Goal: Task Accomplishment & Management: Manage account settings

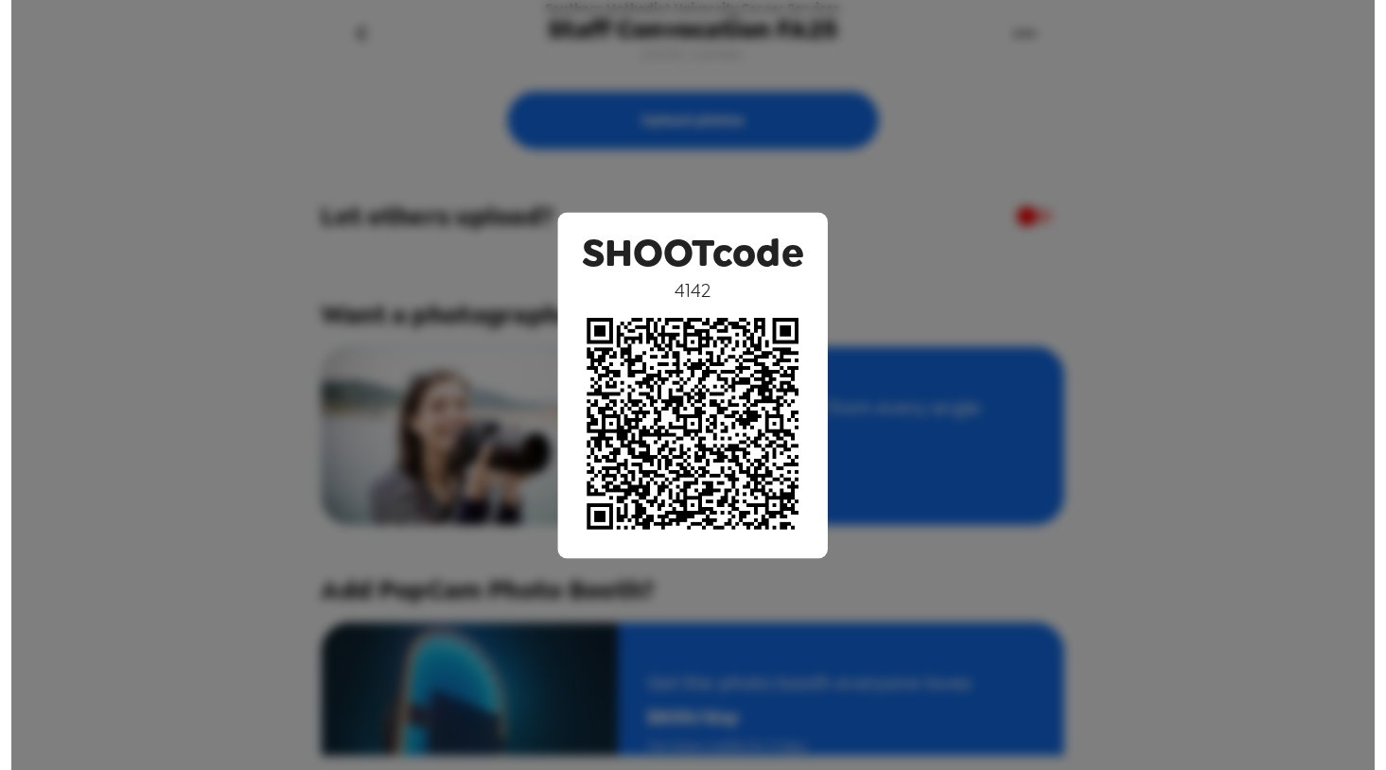
scroll to position [242, 0]
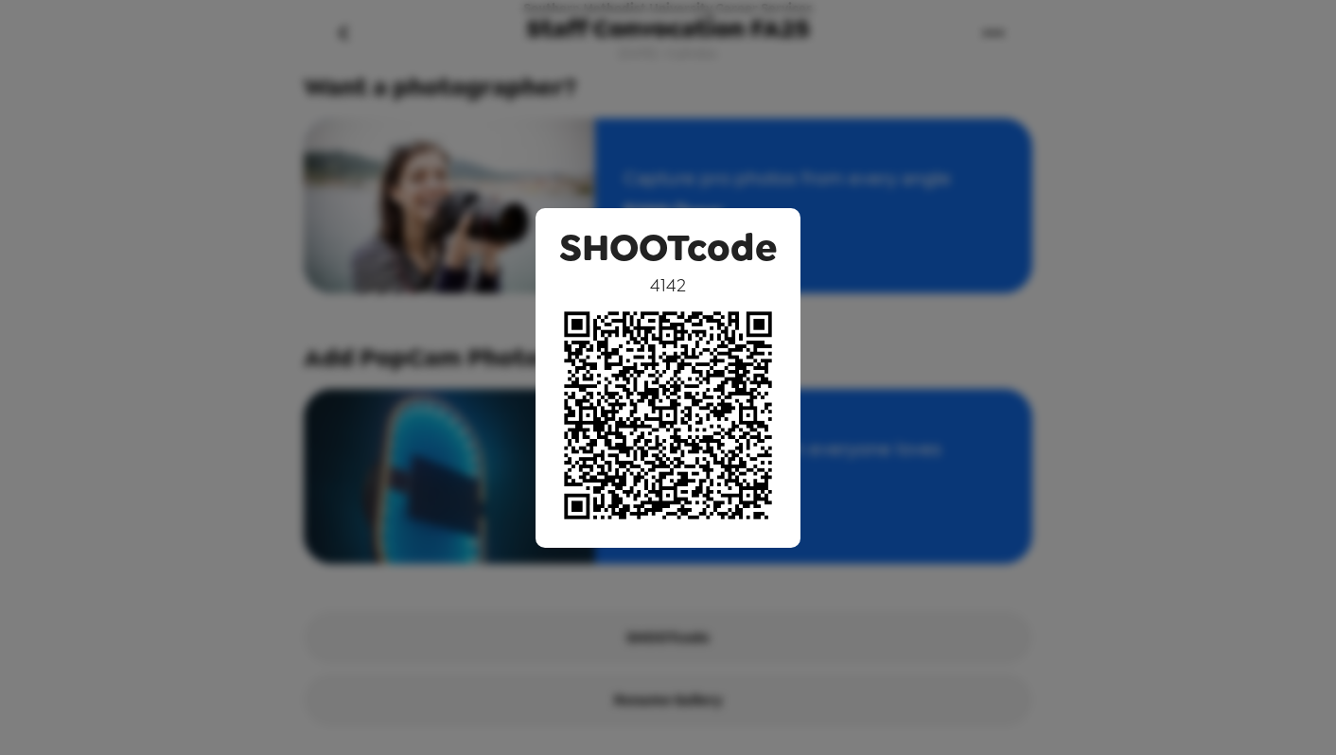
click at [931, 85] on div "SHOOTcode 4142" at bounding box center [668, 377] width 1336 height 755
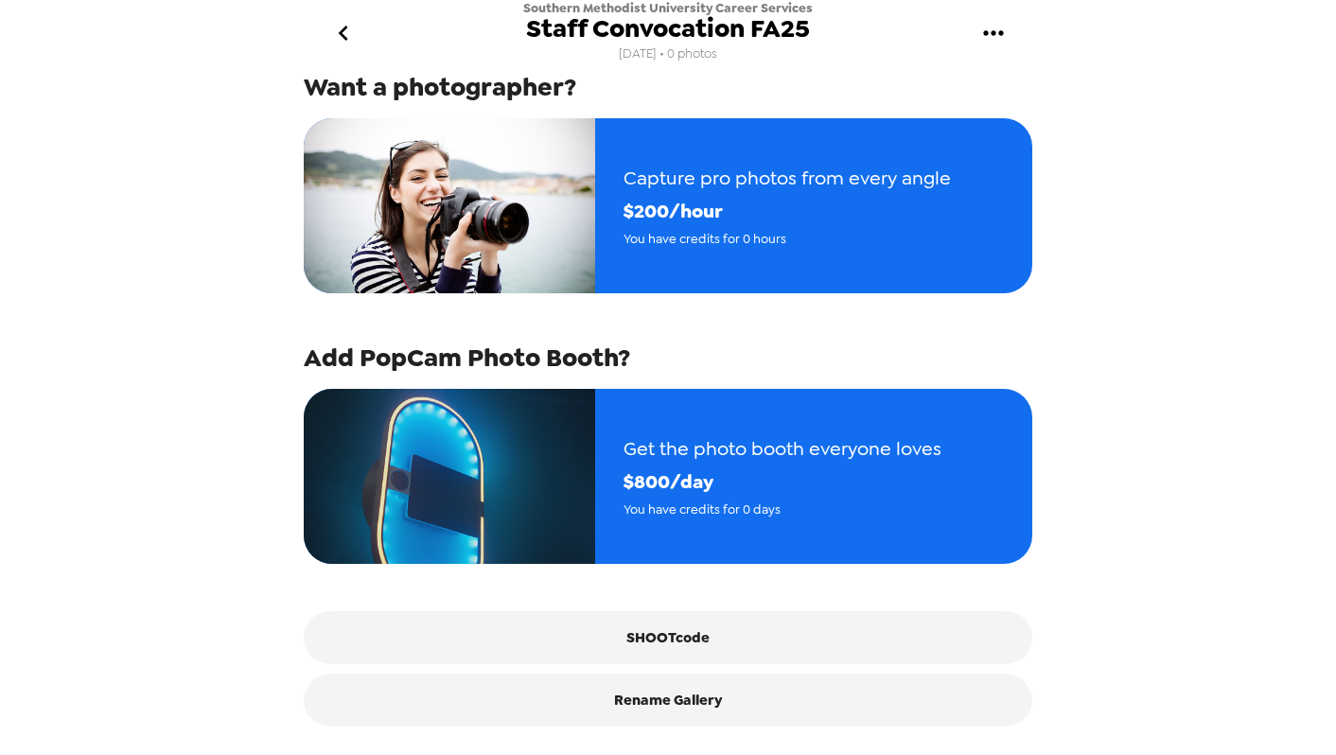
click at [795, 70] on div "Want a photographer?" at bounding box center [668, 87] width 729 height 34
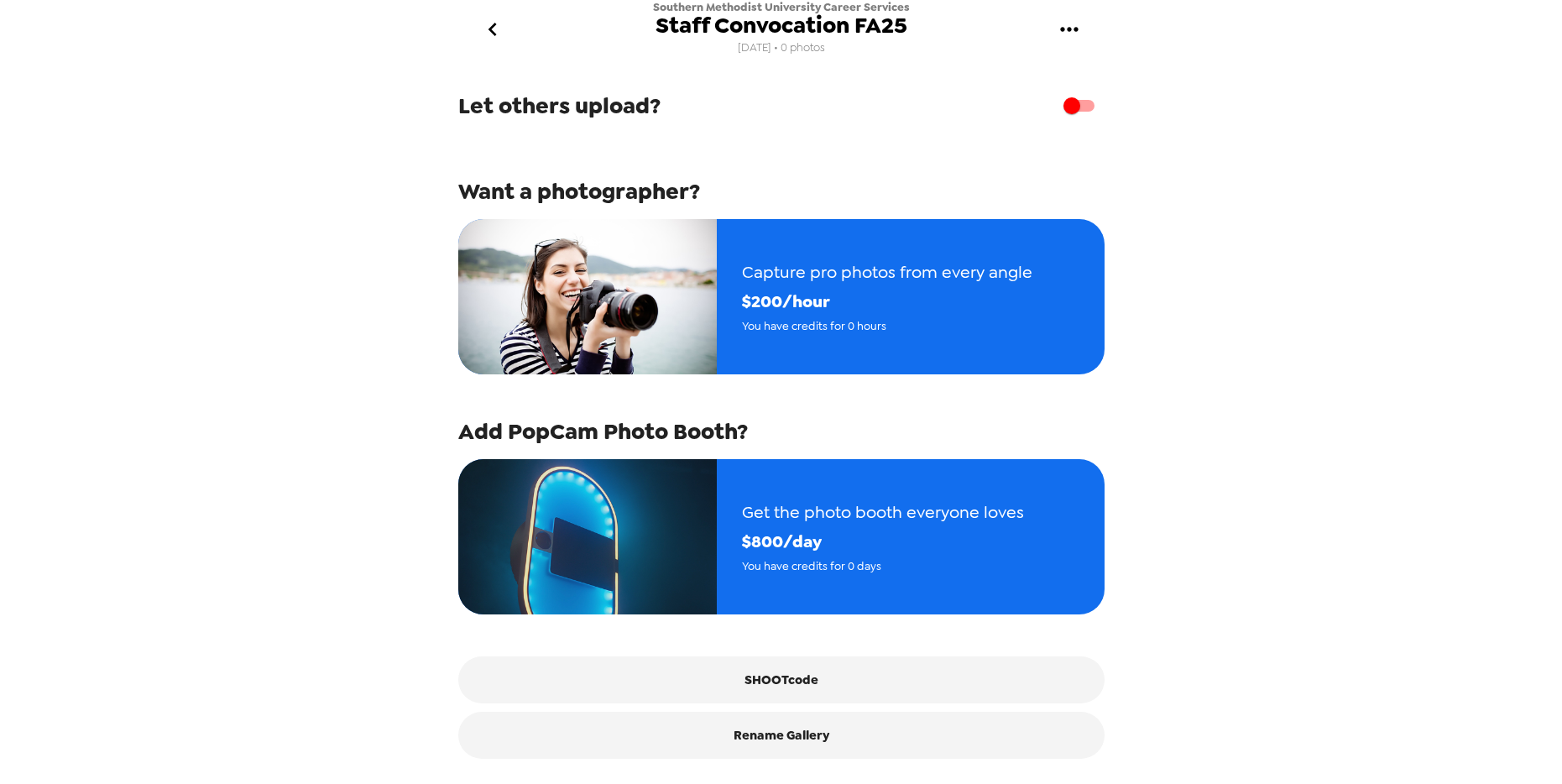
scroll to position [0, 0]
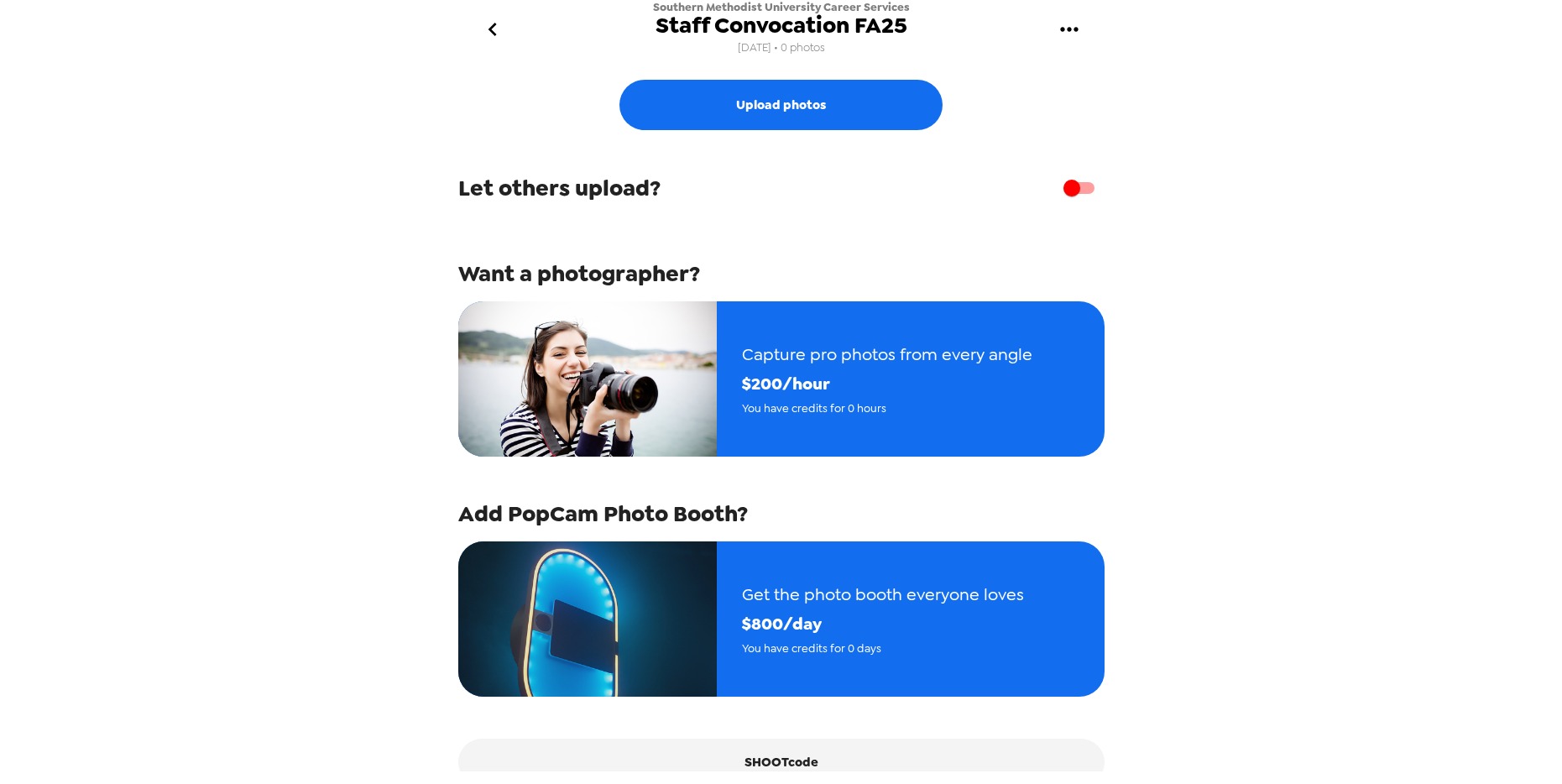
click at [1071, 20] on icon "gallery menu" at bounding box center [1069, 29] width 27 height 27
click at [1184, 149] on div at bounding box center [781, 392] width 1562 height 784
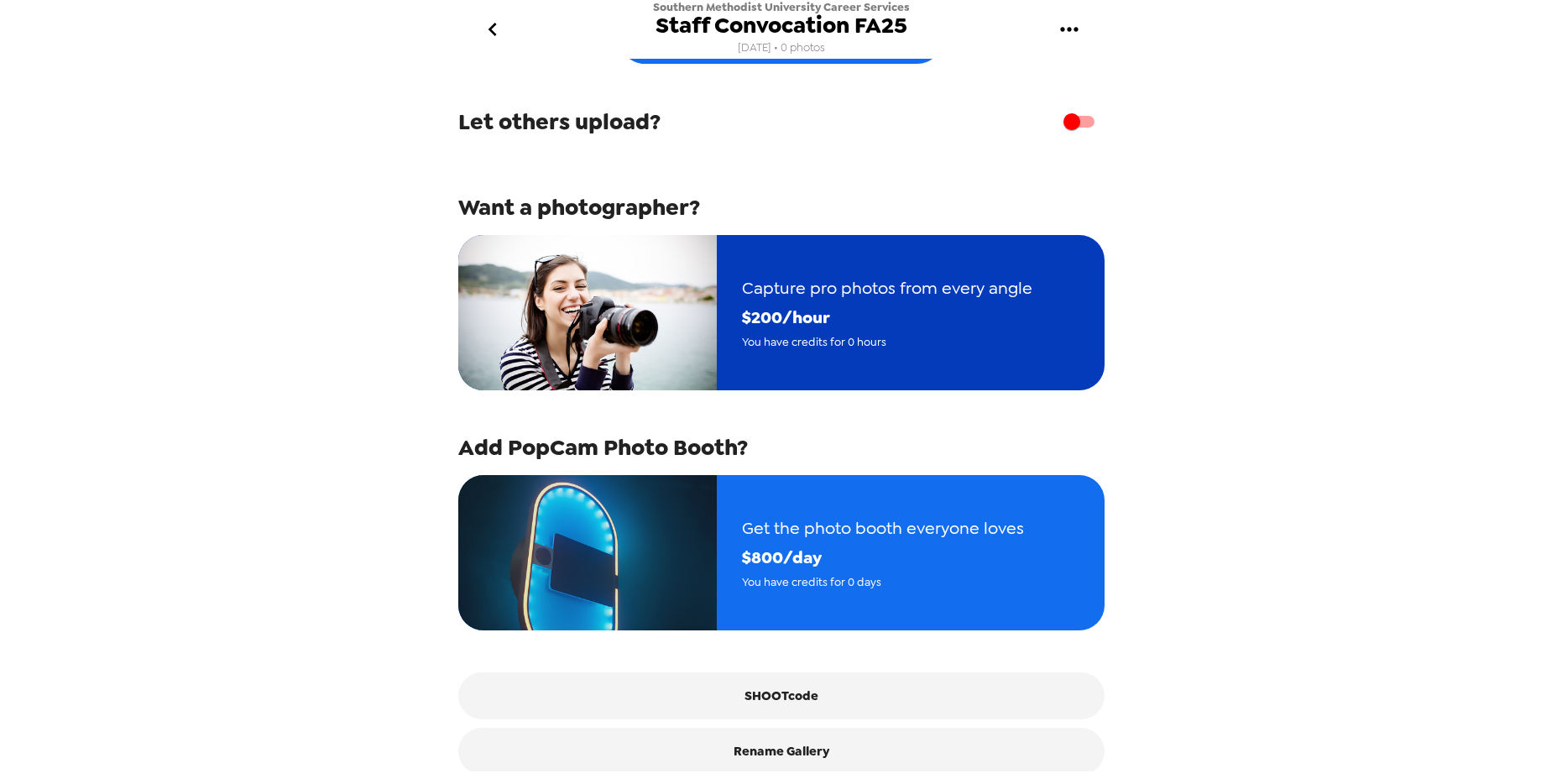
scroll to position [102, 0]
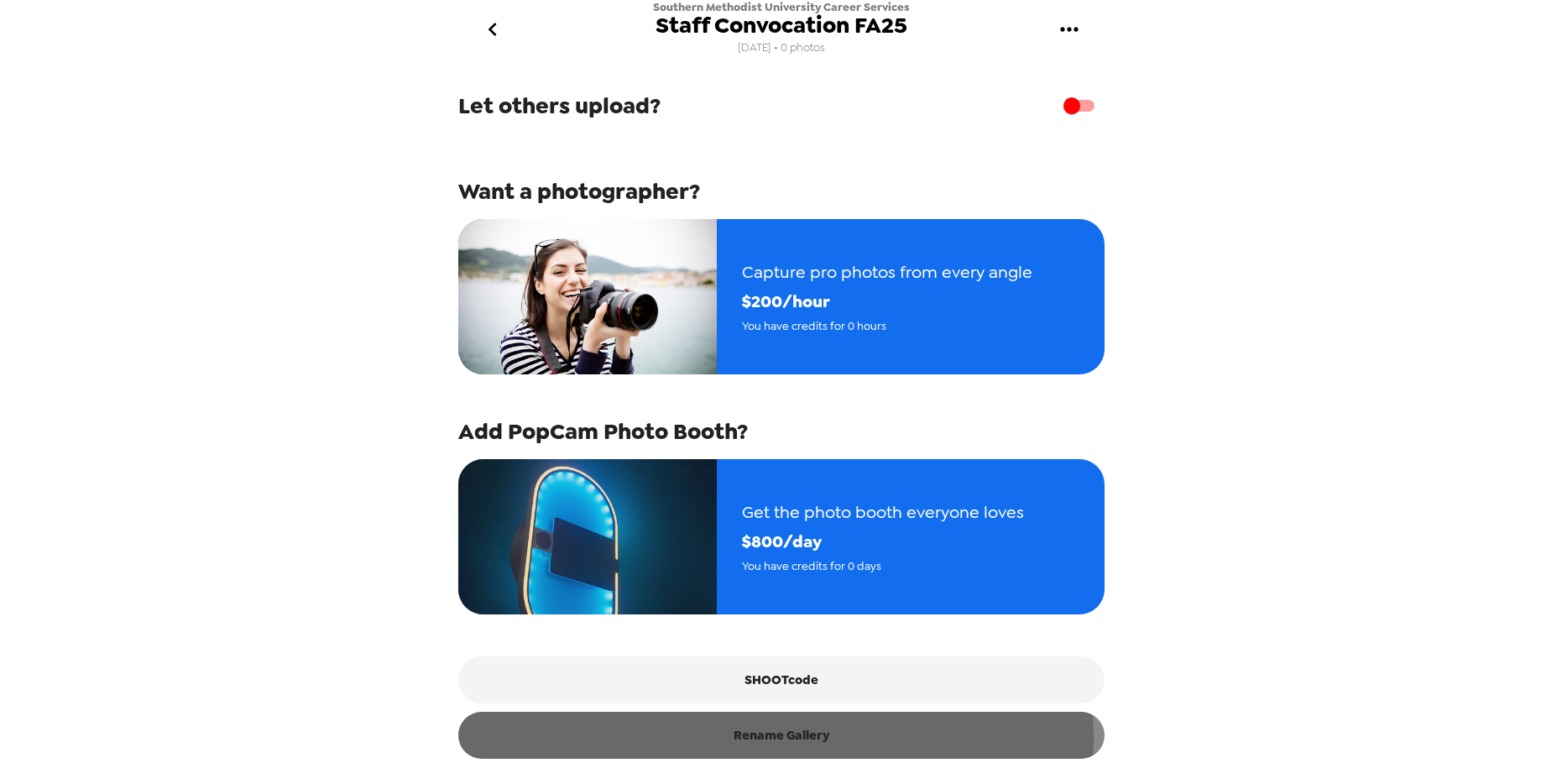
click at [743, 669] on button "Rename Gallery" at bounding box center [781, 734] width 647 height 47
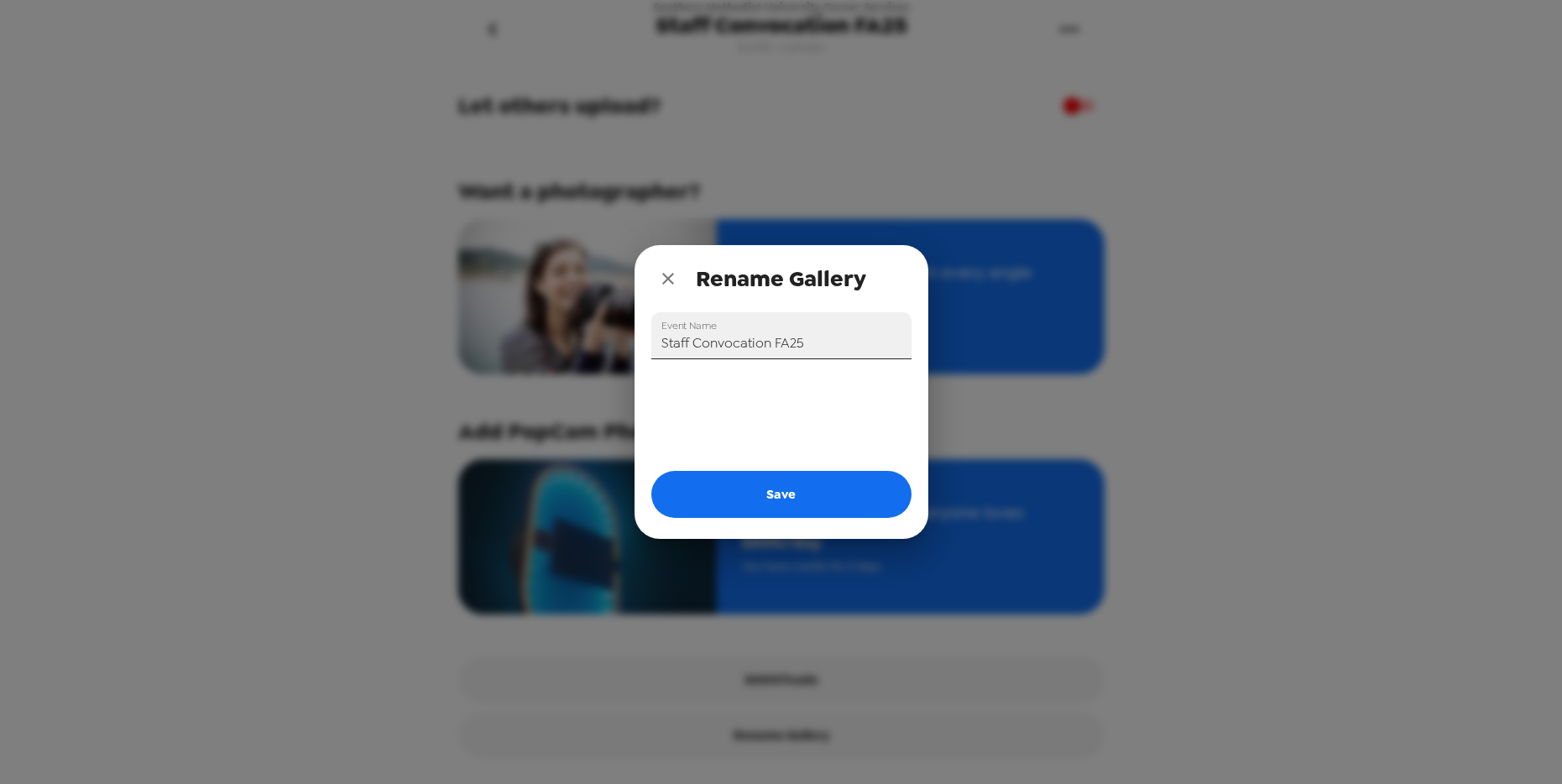
click at [726, 332] on input "Staff Convocation FA25" at bounding box center [781, 335] width 260 height 47
click at [727, 344] on input "Staff Convocation FA25" at bounding box center [781, 335] width 260 height 47
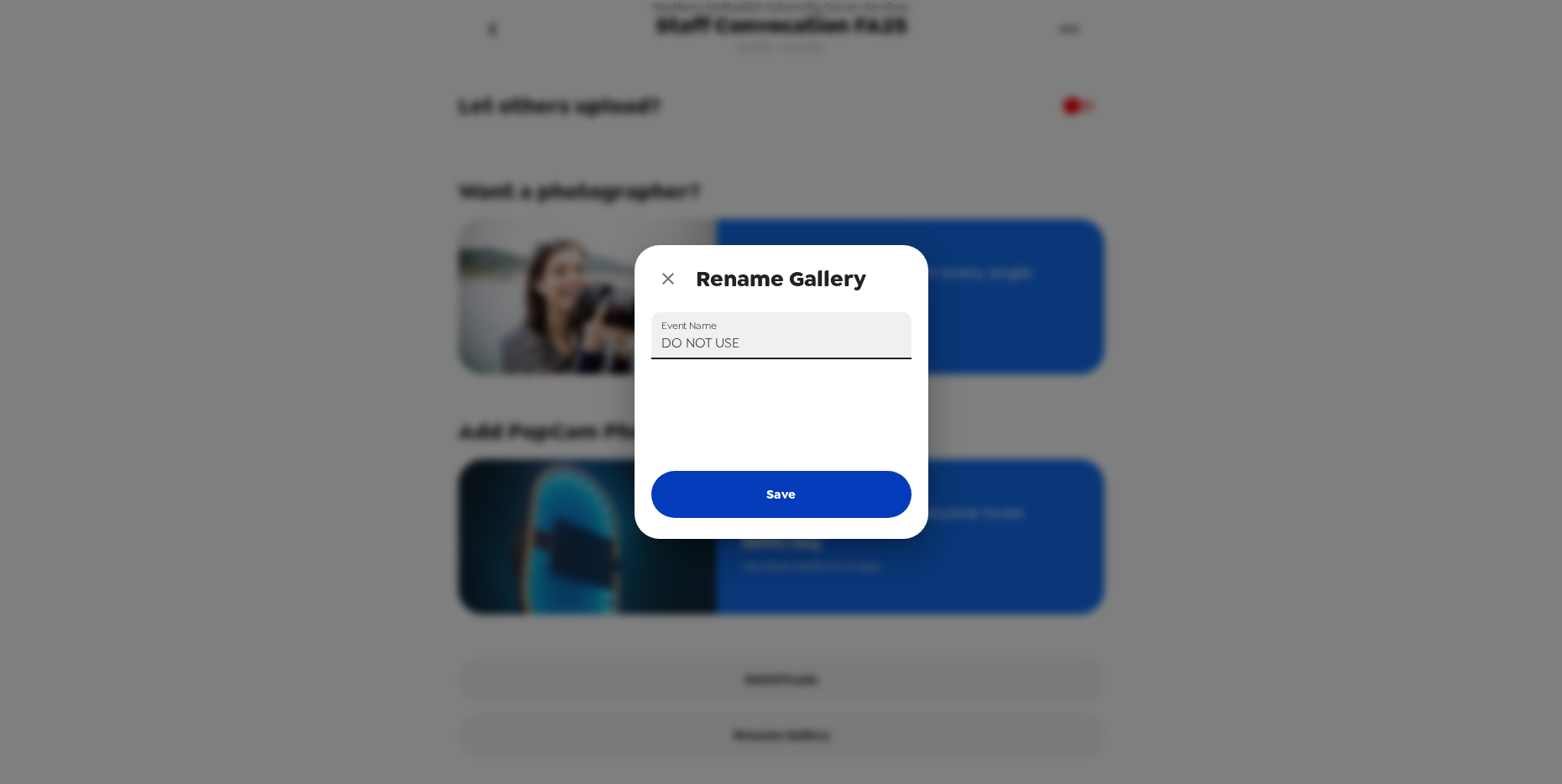
drag, startPoint x: 781, startPoint y: 487, endPoint x: 791, endPoint y: 491, distance: 10.8
click at [781, 487] on button "Save" at bounding box center [781, 494] width 260 height 47
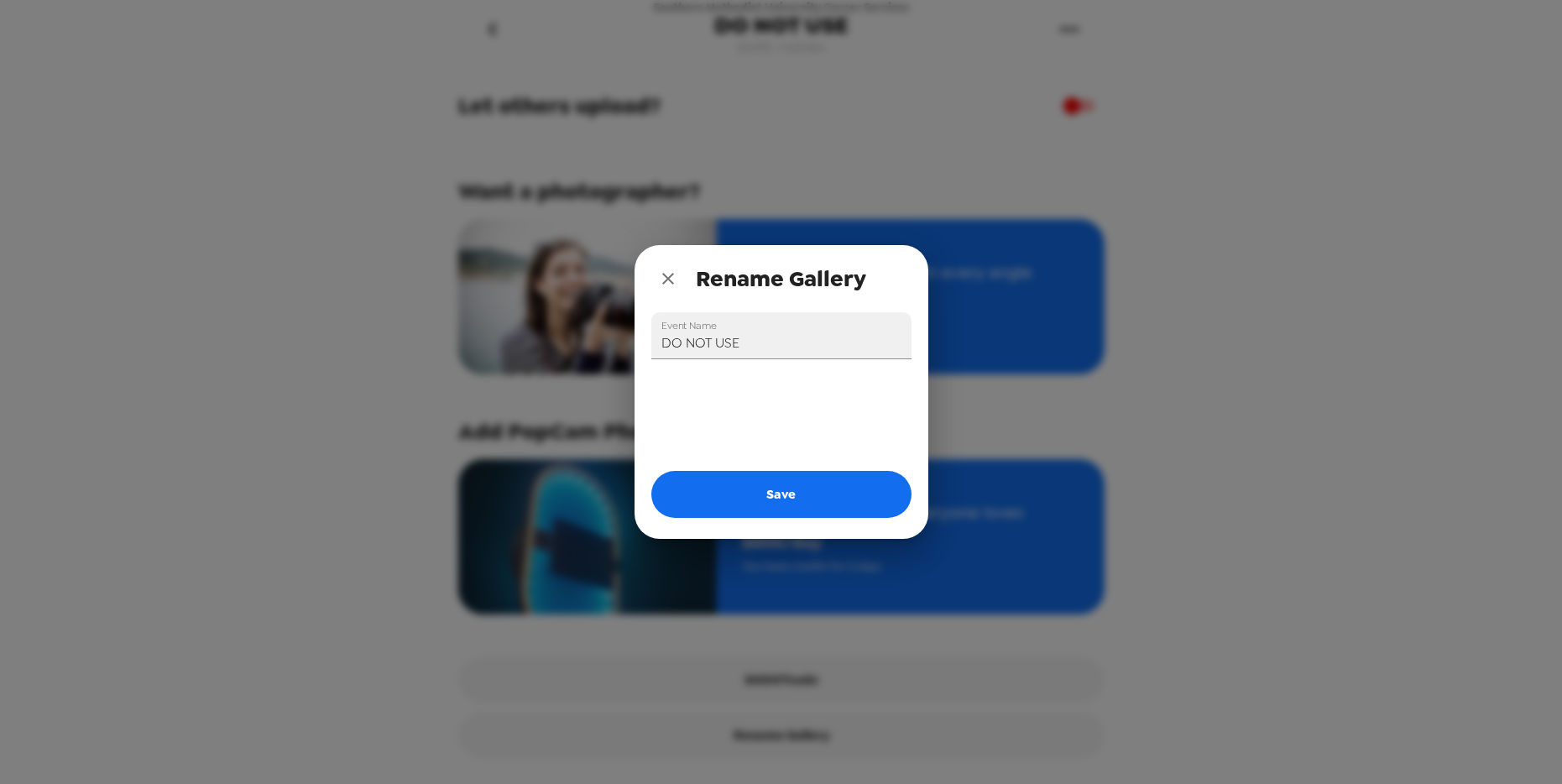
type input "Staff Convocation FA25"
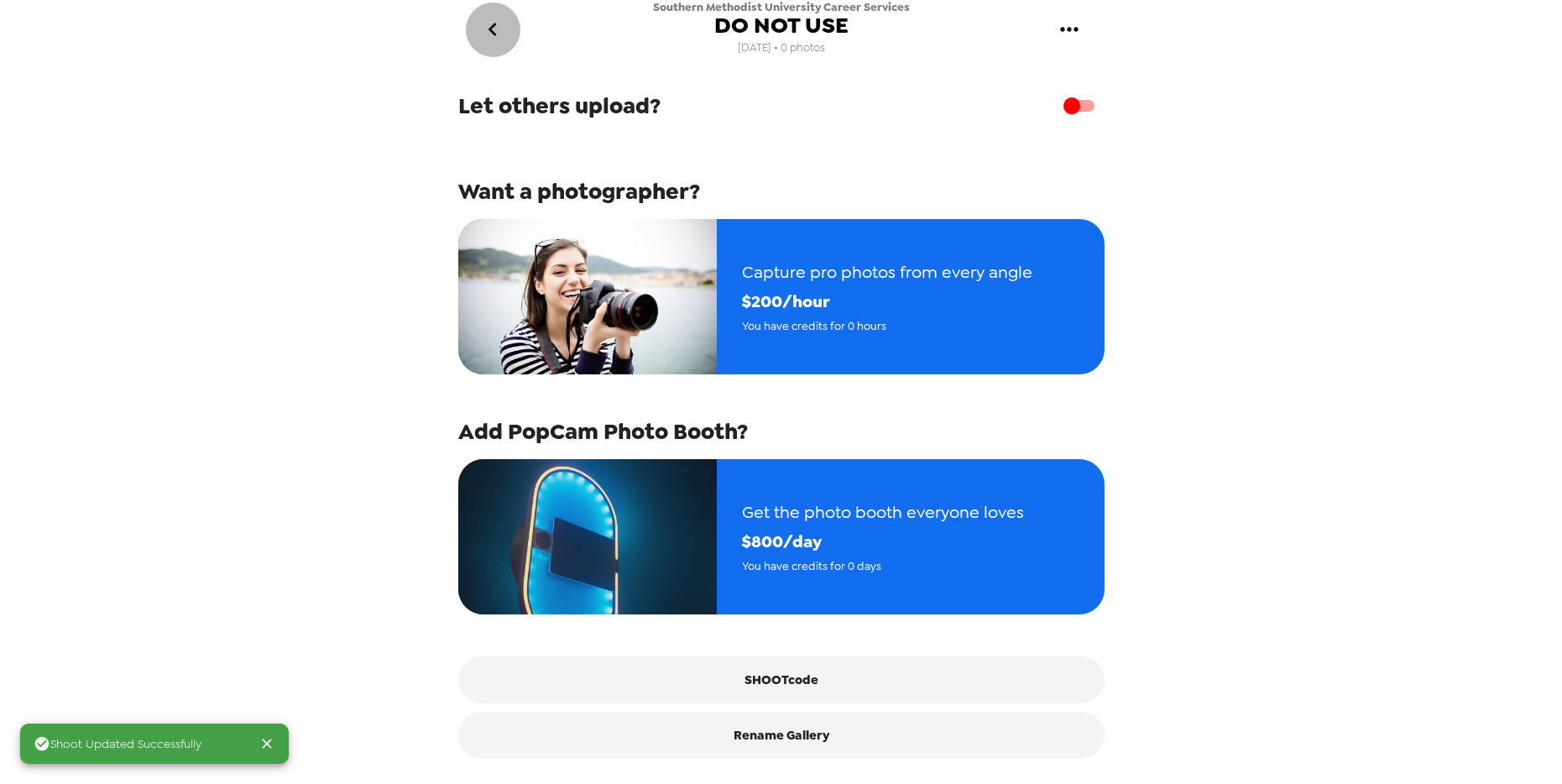
click at [498, 32] on icon "go back" at bounding box center [492, 29] width 27 height 27
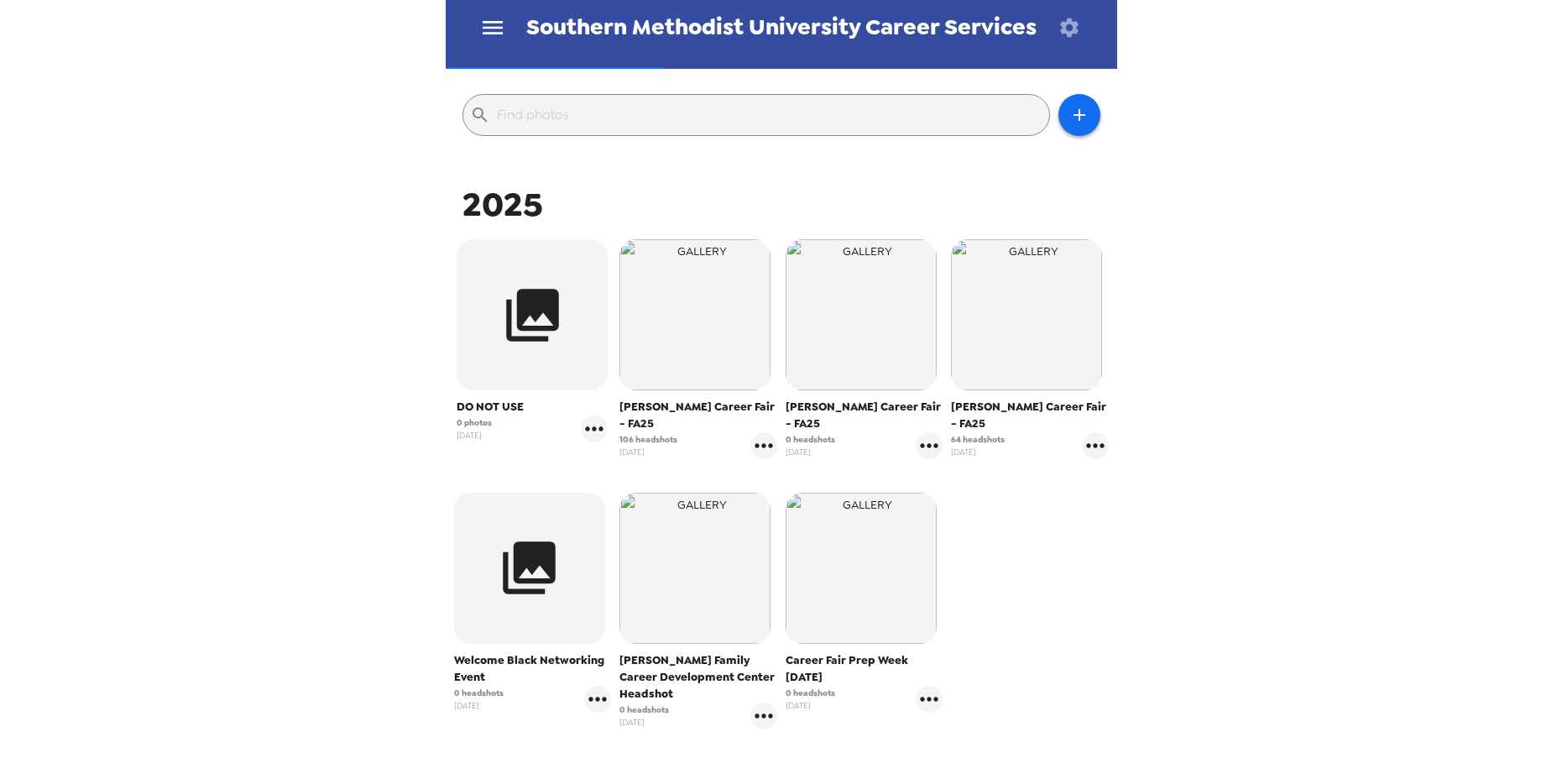
scroll to position [270, 0]
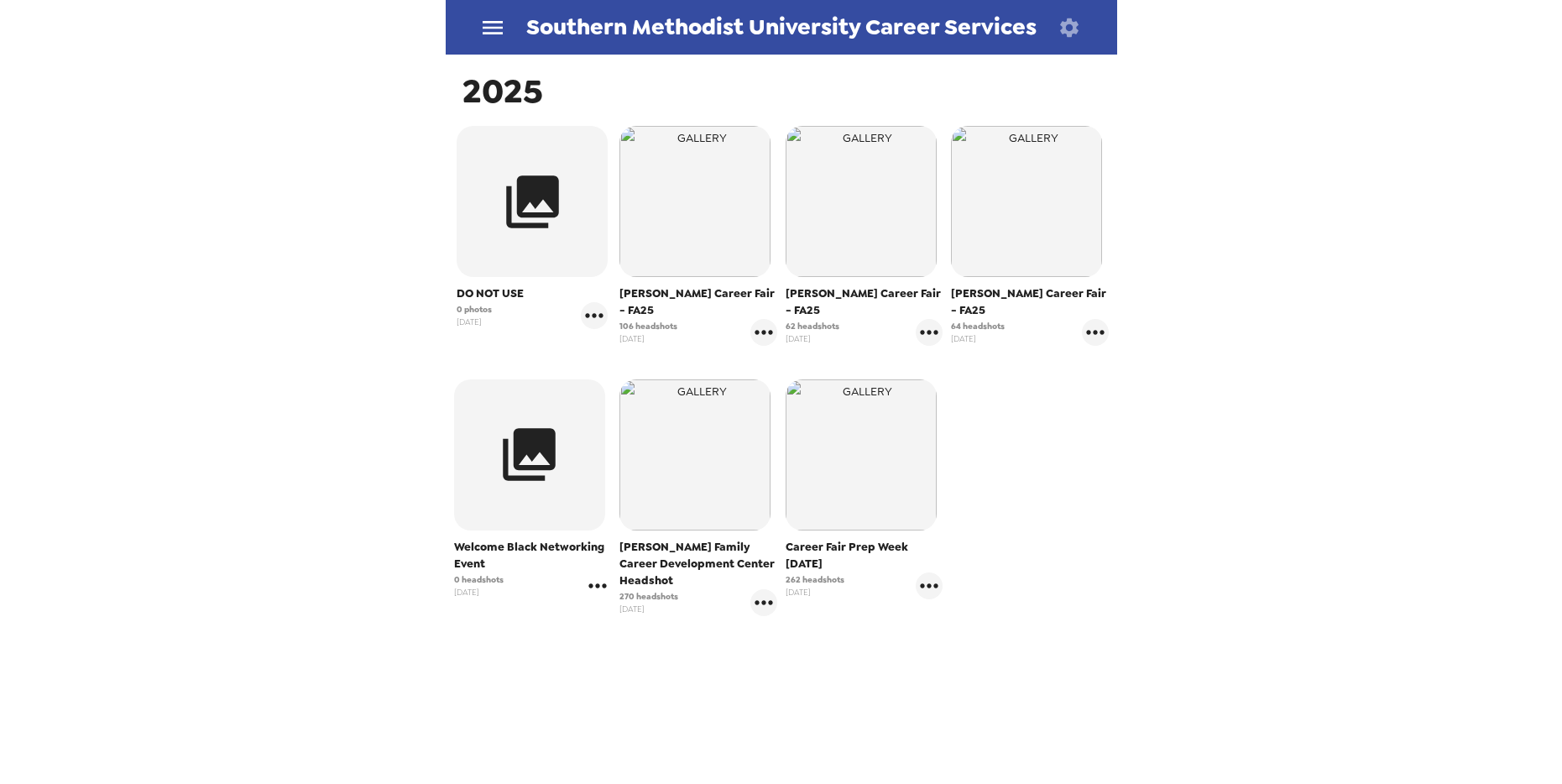
click at [596, 572] on icon "gallery menu" at bounding box center [598, 585] width 27 height 27
click at [616, 604] on div at bounding box center [609, 604] width 30 height 20
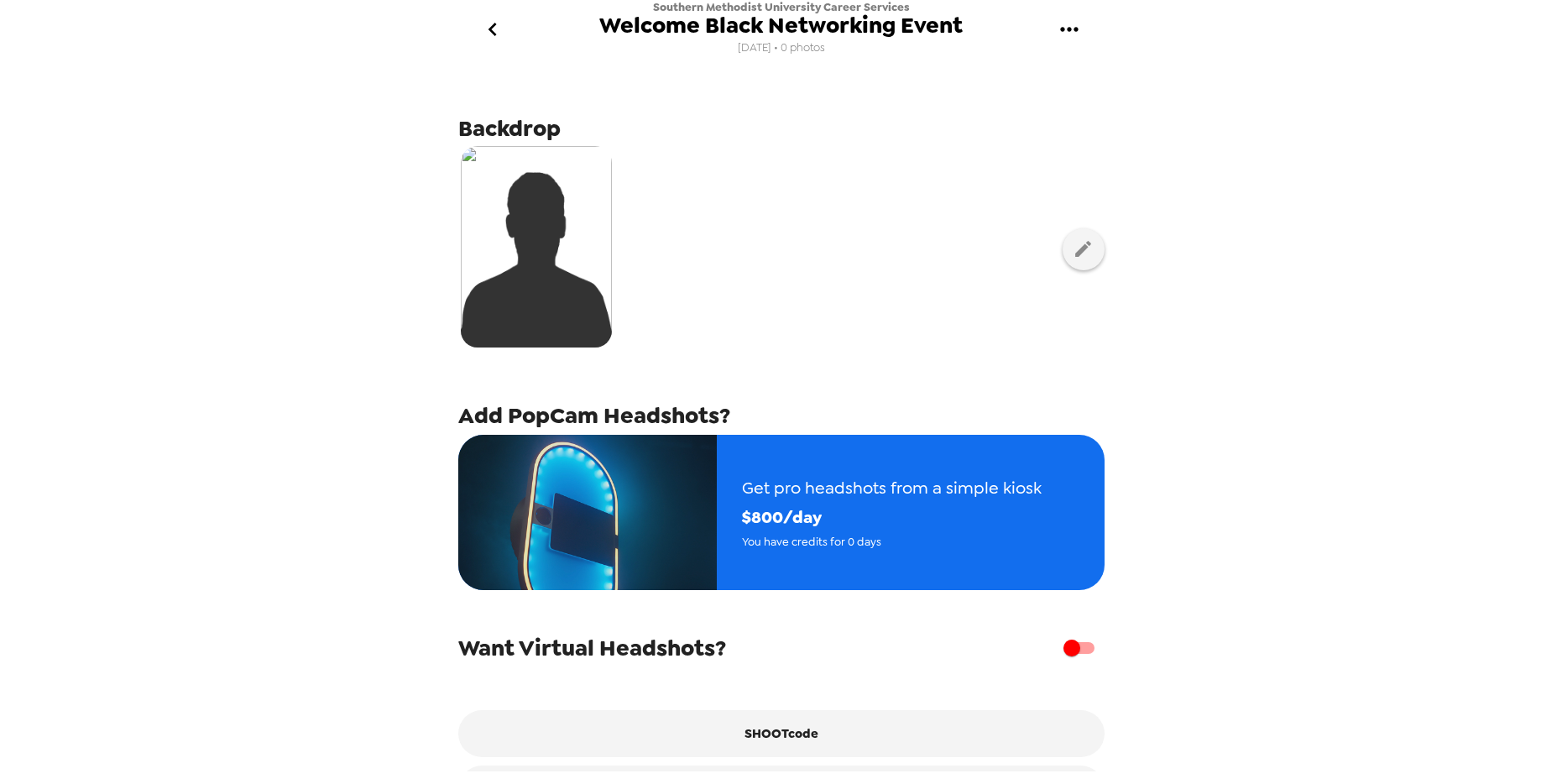
click at [1071, 22] on icon "gallery menu" at bounding box center [1069, 29] width 27 height 27
drag, startPoint x: 1336, startPoint y: 310, endPoint x: 1215, endPoint y: 325, distance: 121.9
click at [1184, 310] on div at bounding box center [781, 392] width 1562 height 784
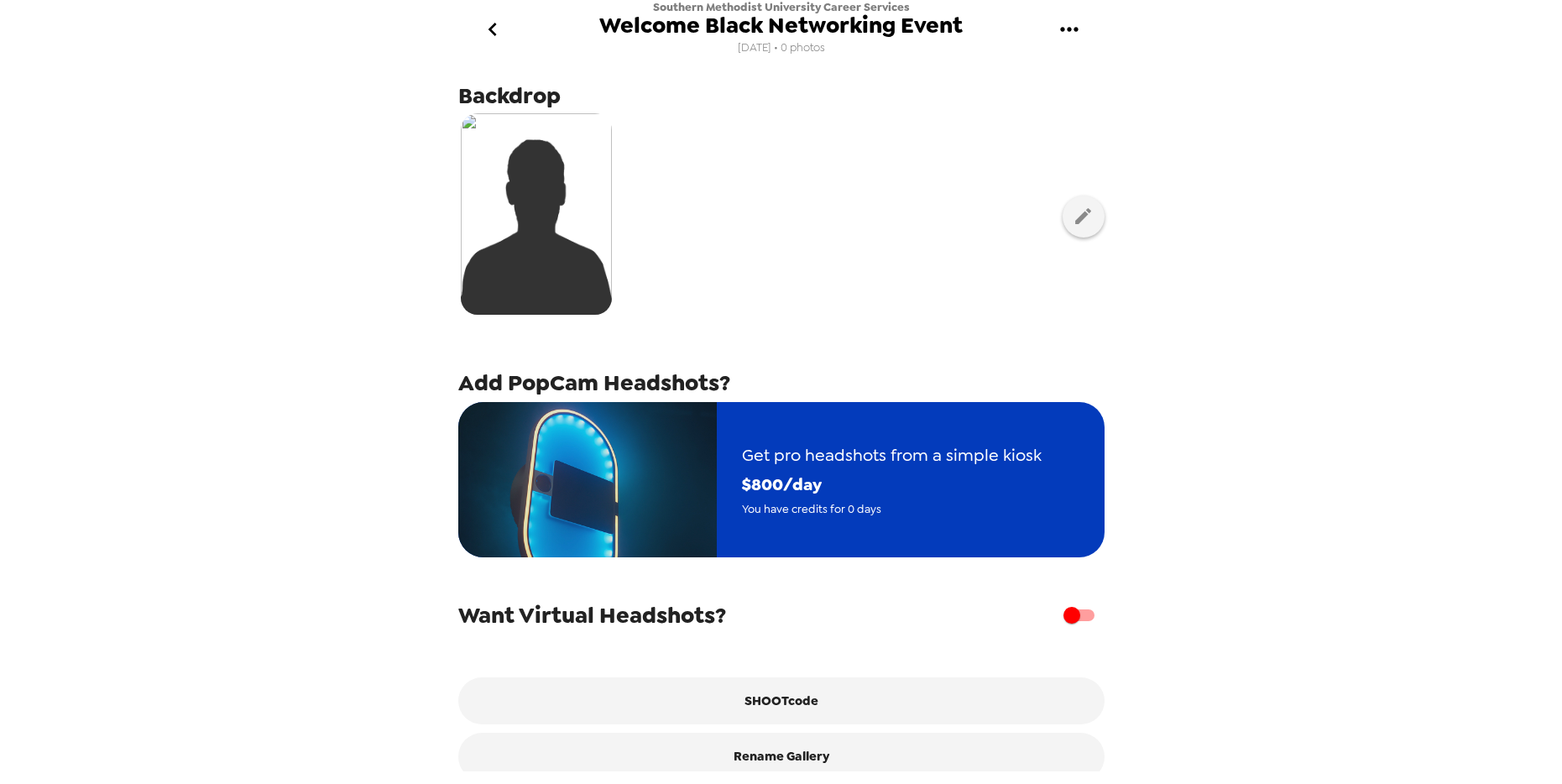
scroll to position [64, 0]
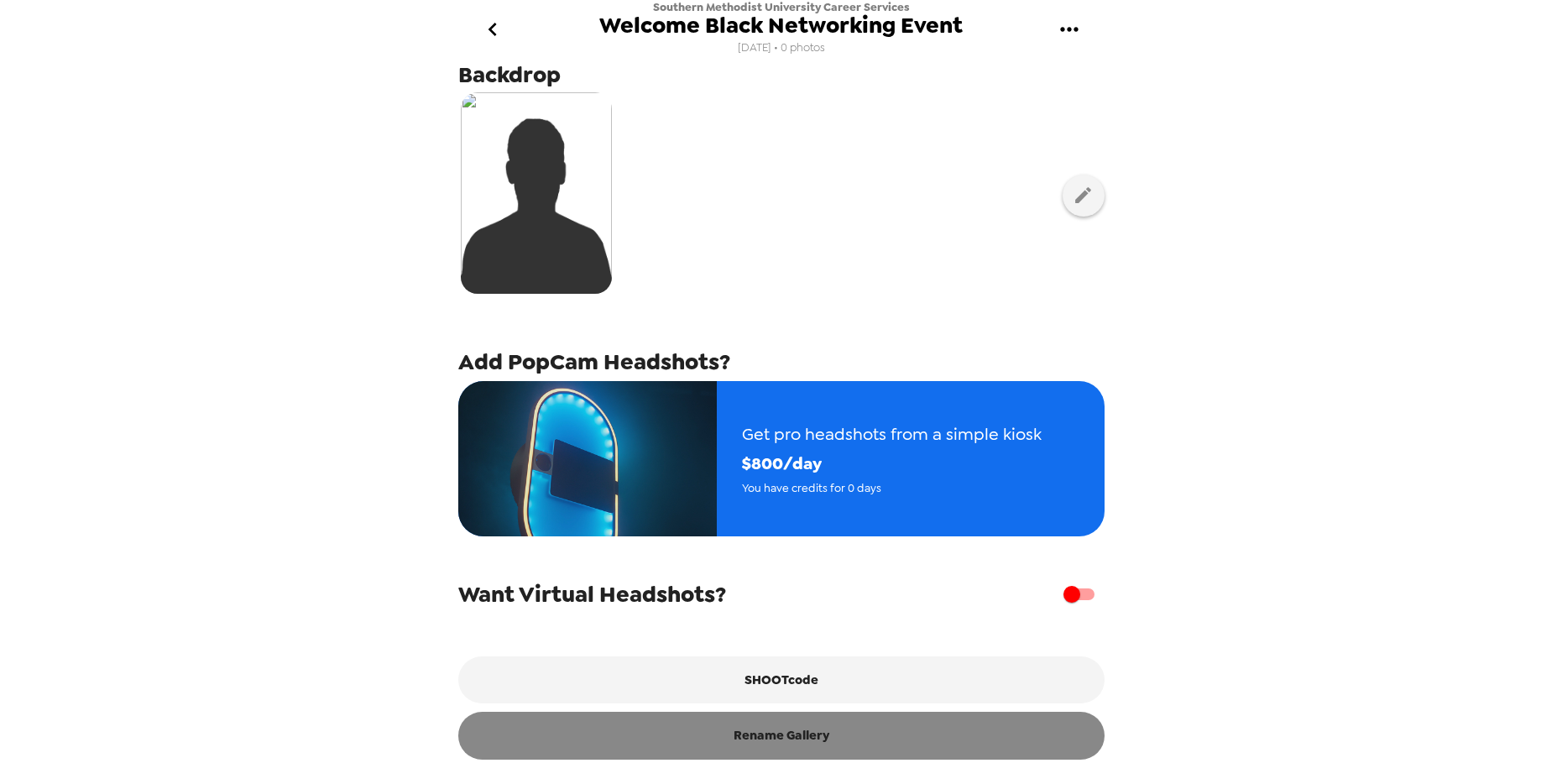
click at [744, 669] on button "Rename Gallery" at bounding box center [781, 734] width 647 height 47
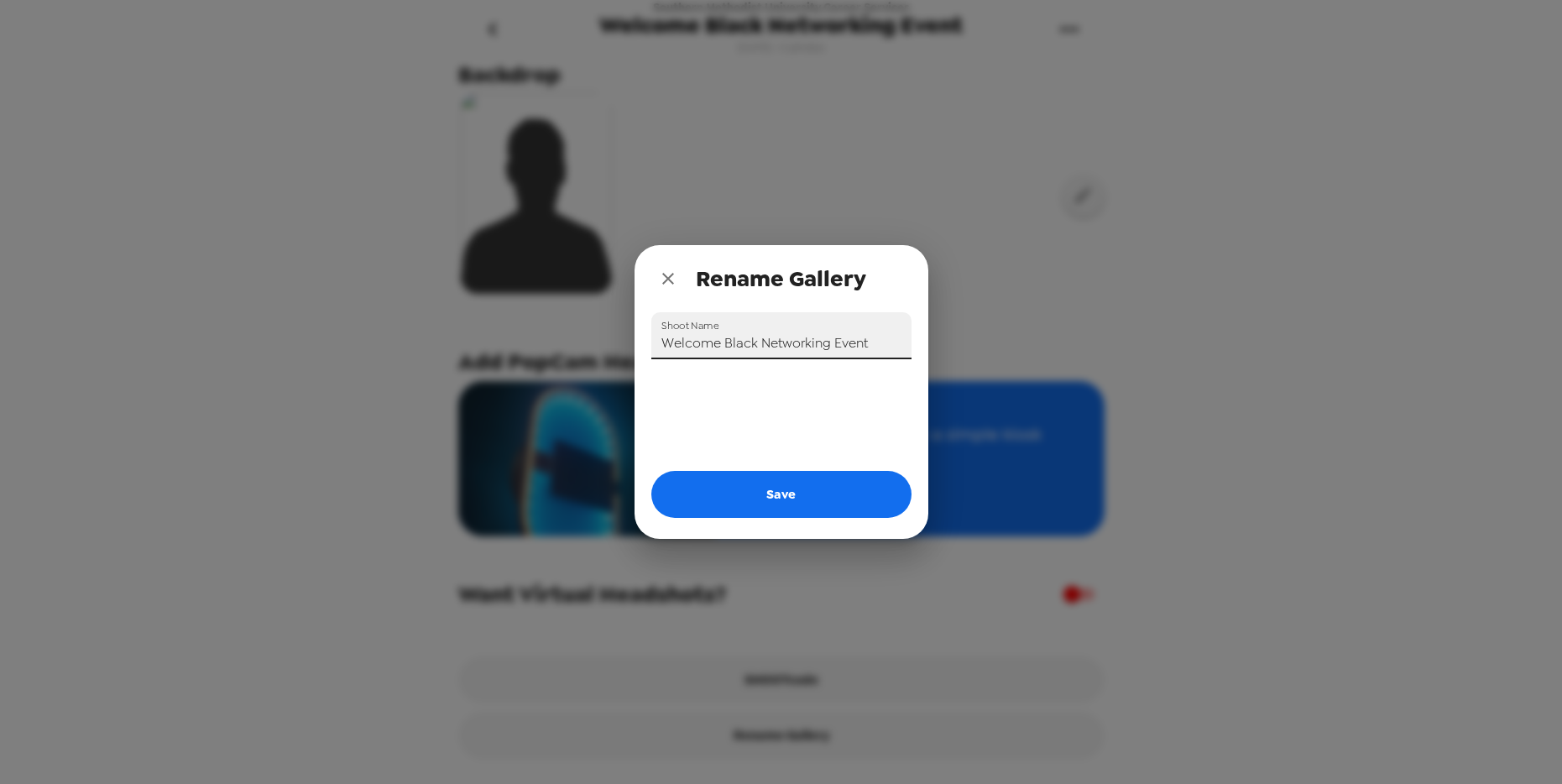
click at [720, 345] on input "Welcome Black Networking Event" at bounding box center [781, 335] width 260 height 47
click at [720, 346] on input "Welcome Black Networking Event" at bounding box center [781, 335] width 260 height 47
click at [784, 339] on input "BLANK TEMPLATE -= ANYONE CAN USE" at bounding box center [781, 335] width 260 height 47
click at [836, 341] on input "BLANK TEMPLATE - ANYONE CAN USE this gallery" at bounding box center [781, 335] width 260 height 47
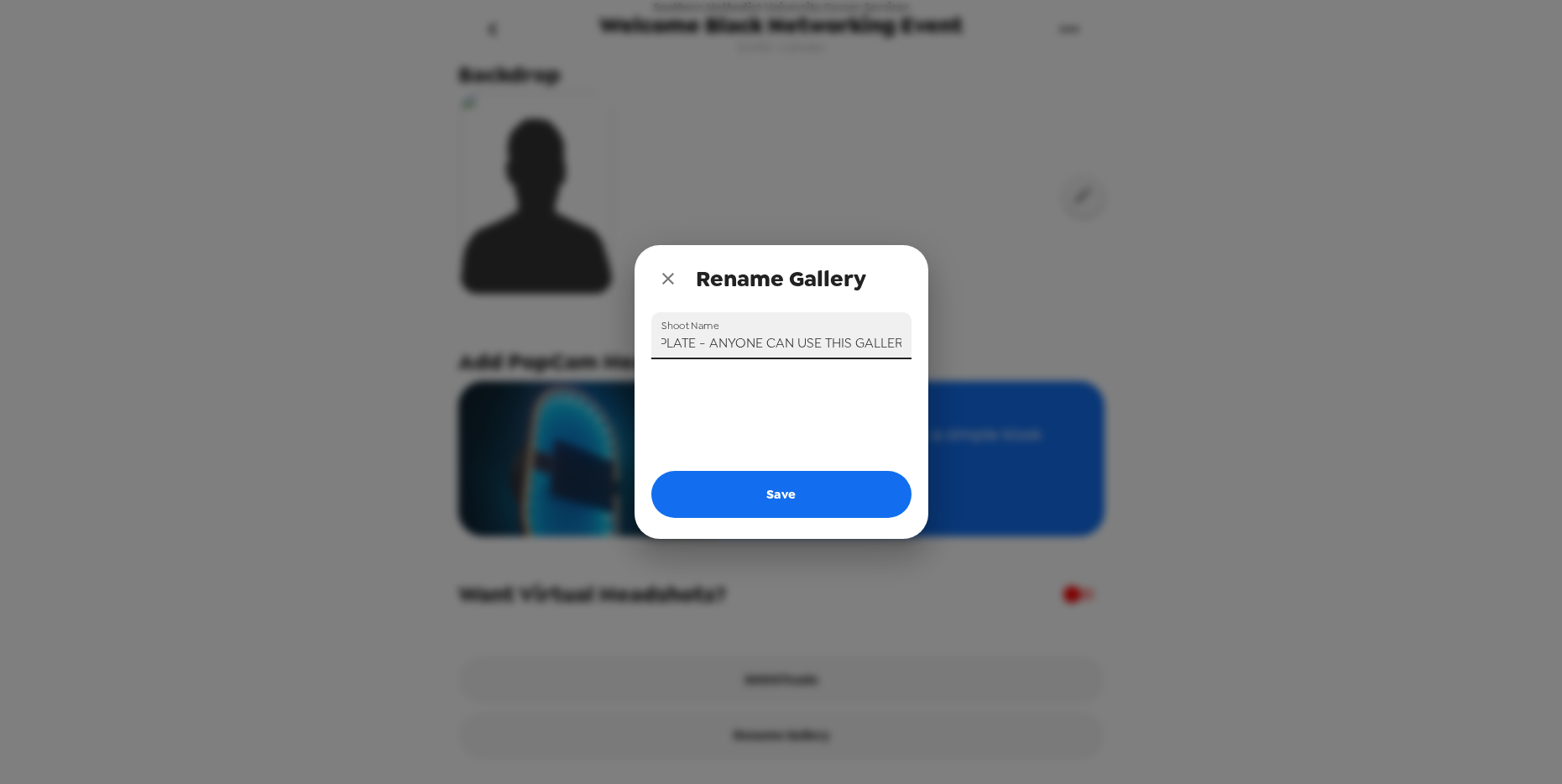
scroll to position [0, 81]
click at [797, 490] on button "Save" at bounding box center [781, 494] width 260 height 47
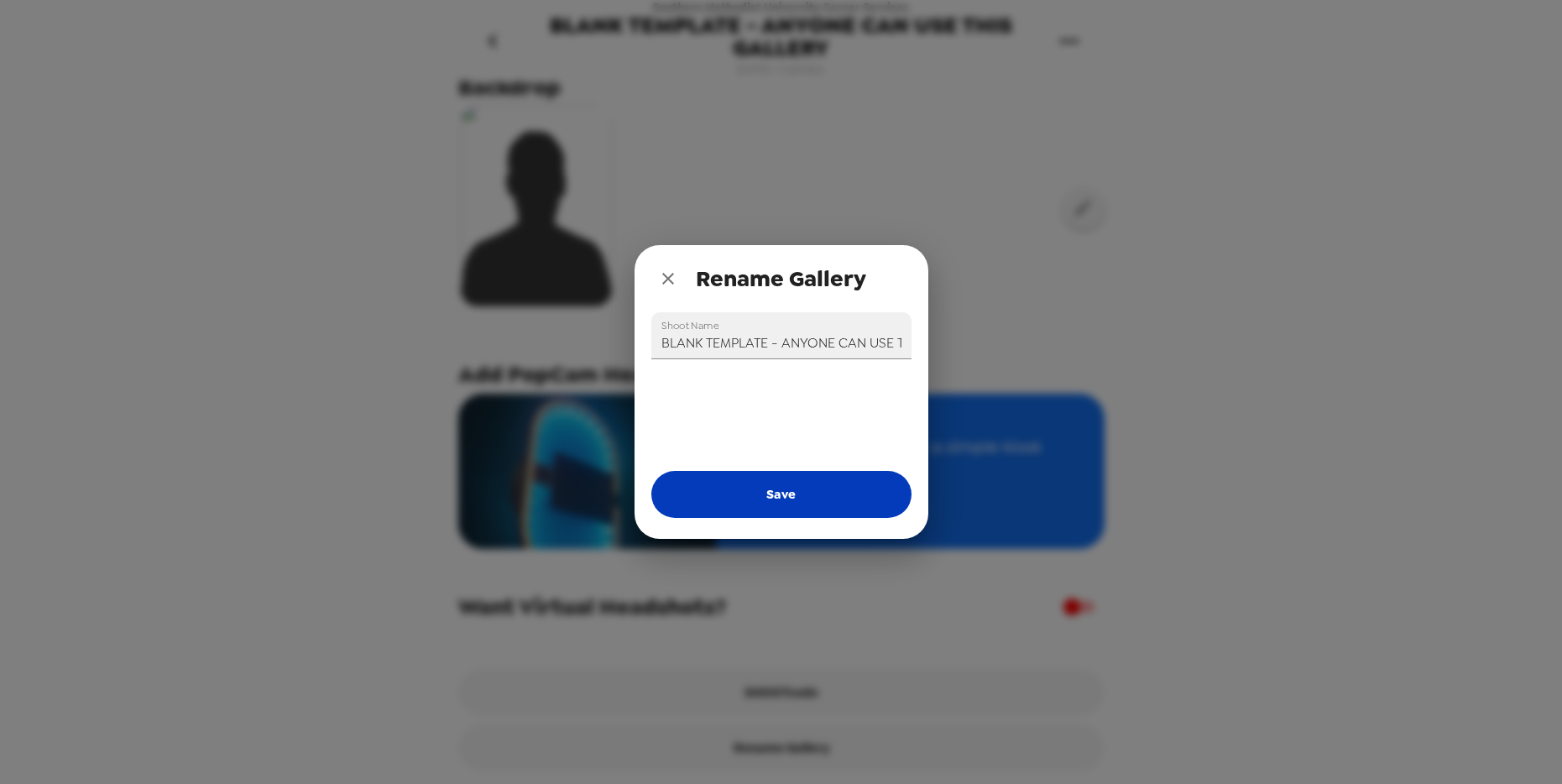
type input "Welcome Black Networking Event"
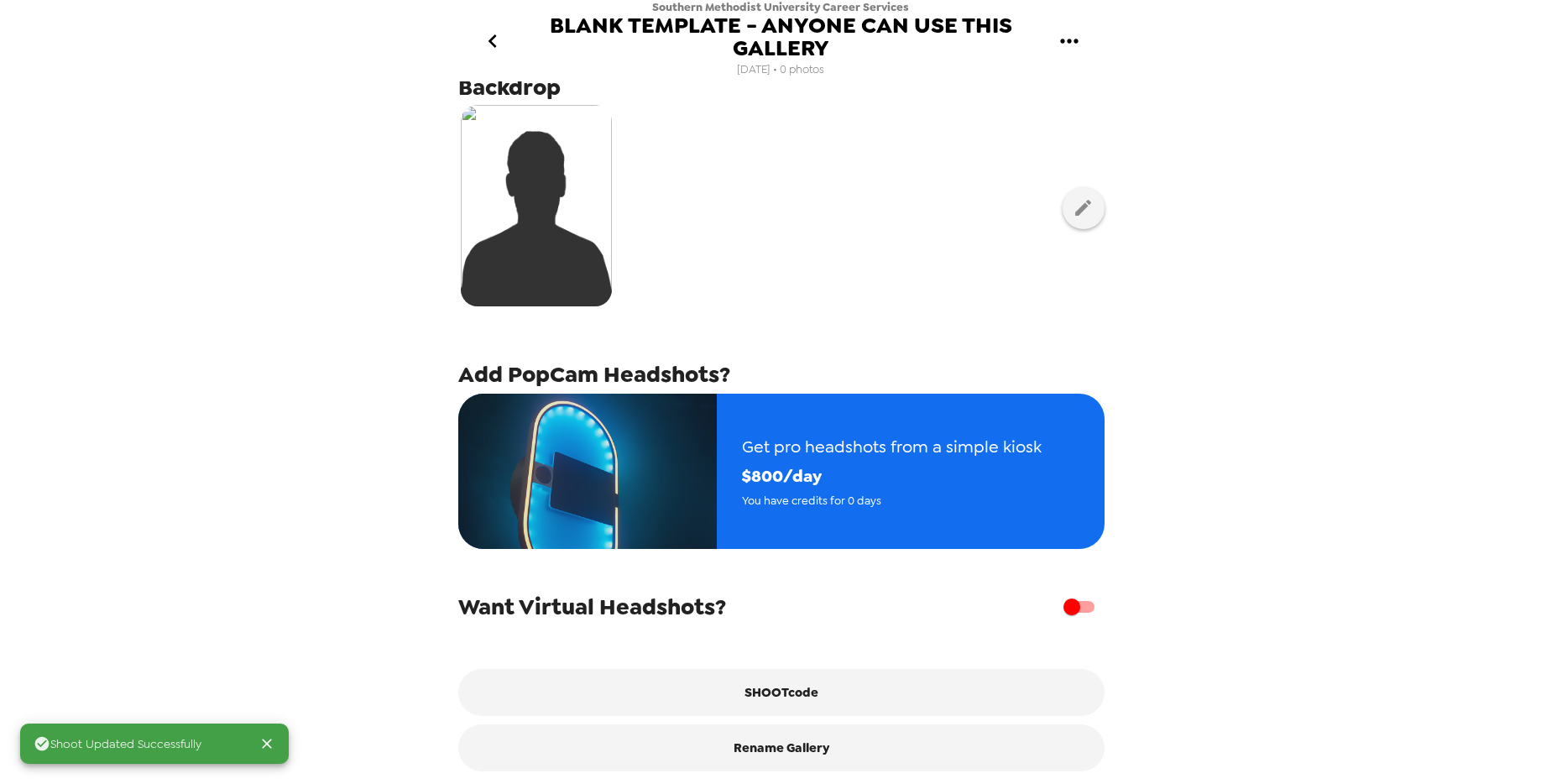
click at [501, 43] on icon "go back" at bounding box center [492, 41] width 27 height 27
